Goal: Task Accomplishment & Management: Use online tool/utility

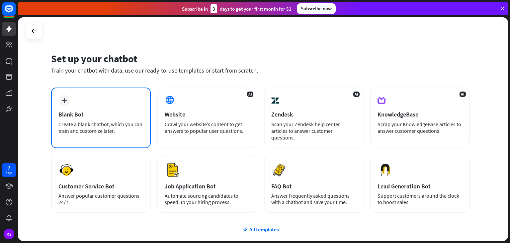
click at [111, 112] on div "Blank Bot" at bounding box center [100, 114] width 85 height 8
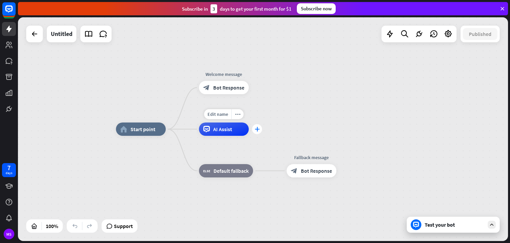
click at [262, 130] on div "plus" at bounding box center [257, 129] width 10 height 10
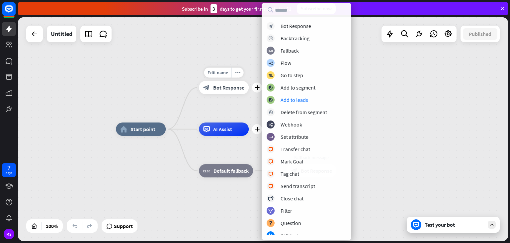
click at [260, 87] on div "plus" at bounding box center [257, 87] width 10 height 10
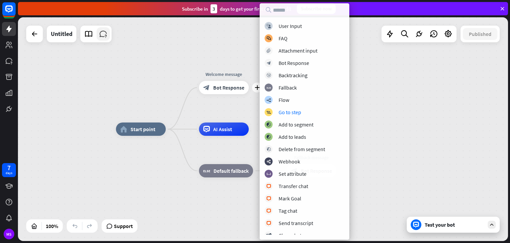
click at [102, 36] on icon at bounding box center [103, 34] width 9 height 9
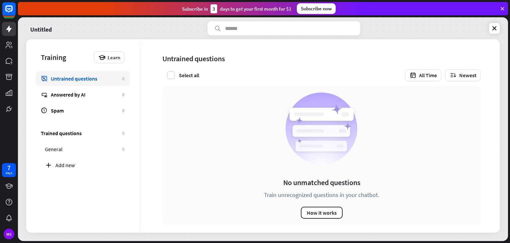
click at [1, 30] on div at bounding box center [9, 58] width 18 height 116
click at [10, 14] on rect at bounding box center [9, 9] width 15 height 15
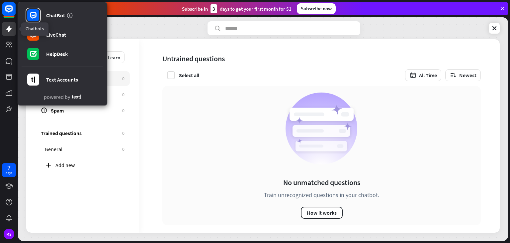
drag, startPoint x: 0, startPoint y: 34, endPoint x: 8, endPoint y: 27, distance: 10.3
click at [8, 27] on div "ChatBot LiveChat HelpDesk Text Accounts powered by" at bounding box center [9, 58] width 18 height 116
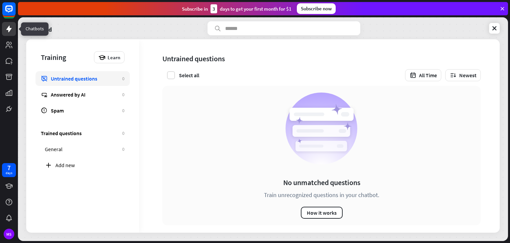
click at [8, 27] on icon at bounding box center [9, 29] width 8 height 8
